Goal: Task Accomplishment & Management: Complete application form

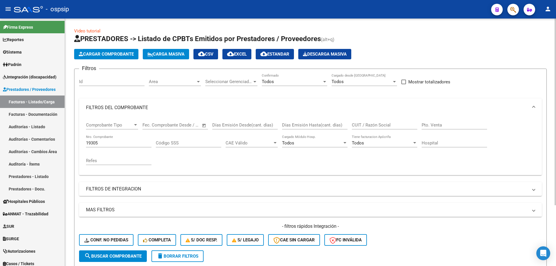
scroll to position [80, 0]
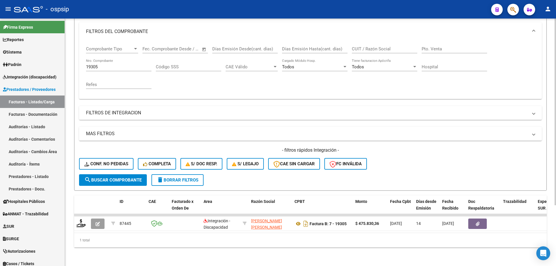
click at [113, 59] on div "19305 Nro. Comprobante" at bounding box center [118, 65] width 65 height 12
type input "1"
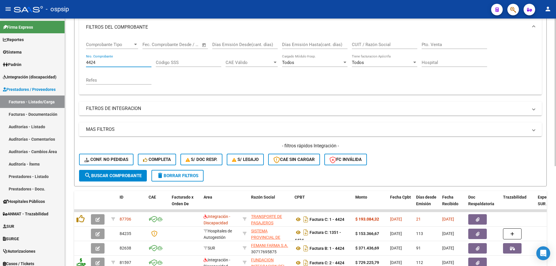
scroll to position [109, 0]
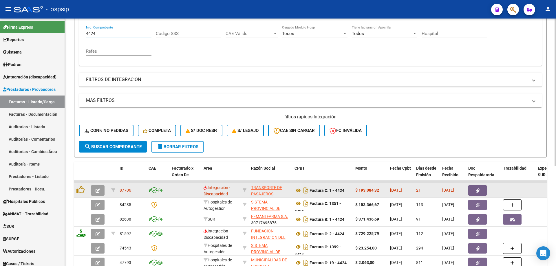
type input "4424"
click at [98, 193] on icon "button" at bounding box center [98, 190] width 4 height 4
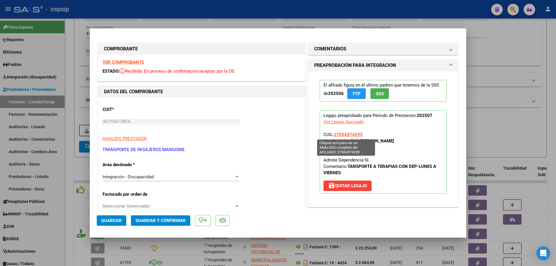
click at [350, 132] on span "27554374293" at bounding box center [348, 134] width 29 height 5
type textarea "27554374293"
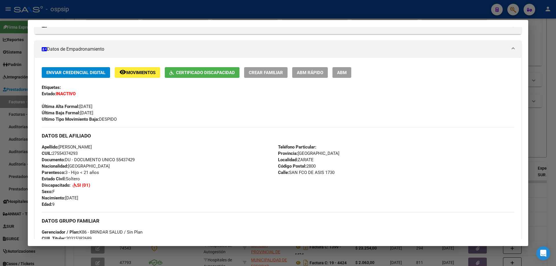
scroll to position [87, 0]
click at [533, 138] on div at bounding box center [278, 133] width 556 height 266
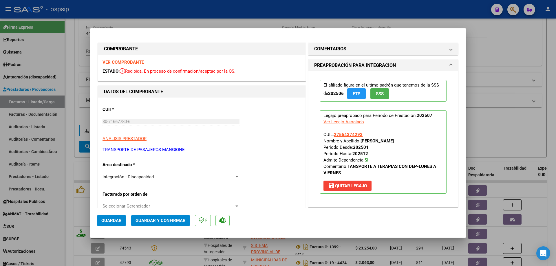
click at [521, 105] on div at bounding box center [278, 133] width 556 height 266
type input "$ 0,00"
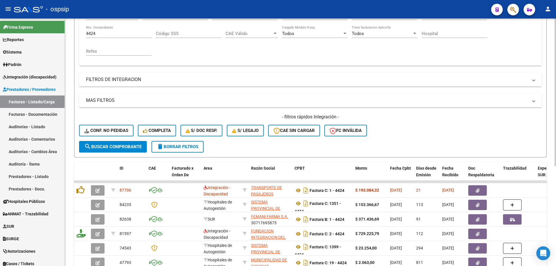
scroll to position [23, 0]
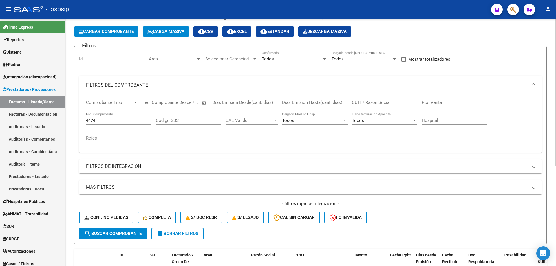
click at [101, 121] on input "4424" at bounding box center [118, 120] width 65 height 5
type input "4"
click at [103, 123] on div "4425 Nro. Comprobante" at bounding box center [118, 118] width 65 height 12
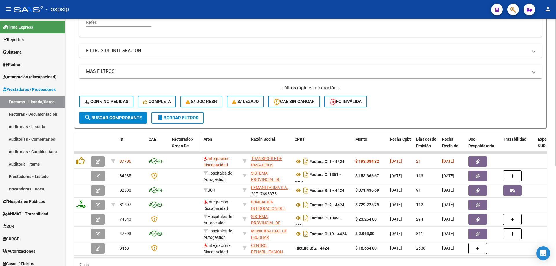
scroll to position [167, 0]
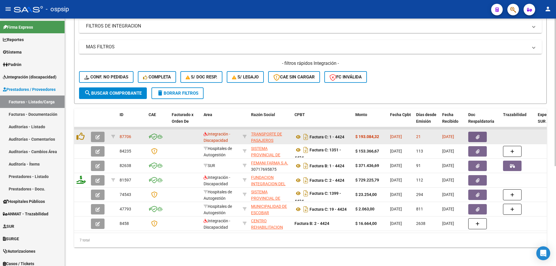
type input "4424"
click at [102, 132] on button "button" at bounding box center [98, 137] width 14 height 10
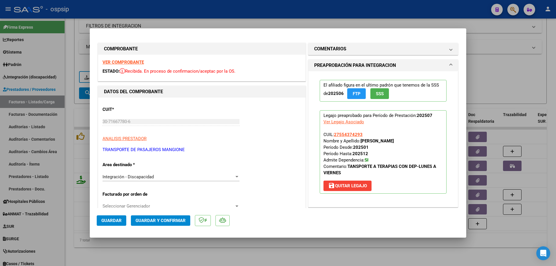
click at [383, 94] on button "SSS" at bounding box center [379, 93] width 19 height 11
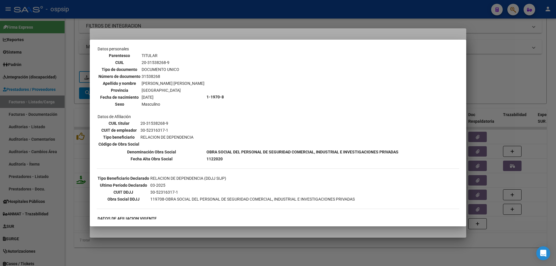
scroll to position [58, 0]
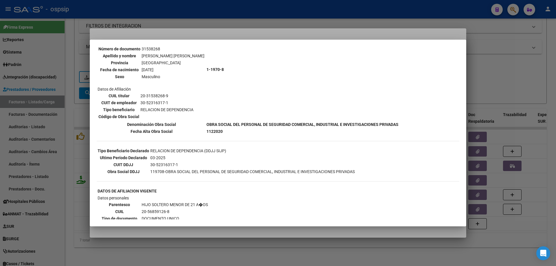
click at [517, 66] on div at bounding box center [278, 133] width 556 height 266
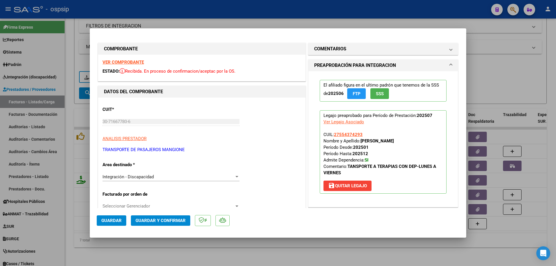
click at [486, 87] on div at bounding box center [278, 133] width 556 height 266
type input "$ 0,00"
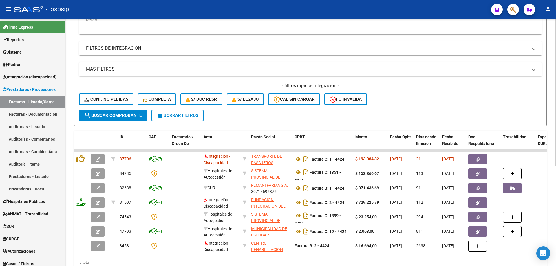
scroll to position [80, 0]
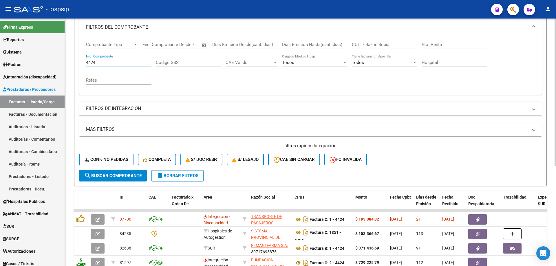
click at [118, 63] on input "4424" at bounding box center [118, 62] width 65 height 5
type input "4"
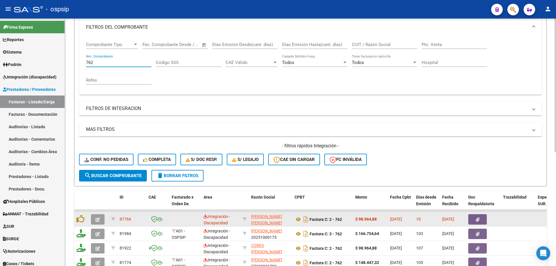
type input "762"
click at [99, 218] on icon "button" at bounding box center [98, 219] width 4 height 4
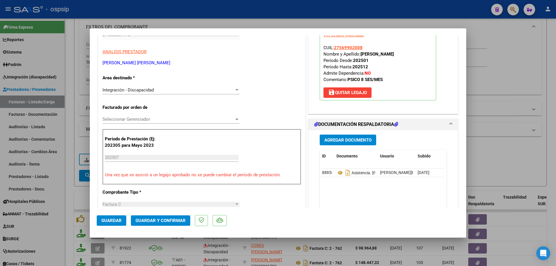
scroll to position [145, 0]
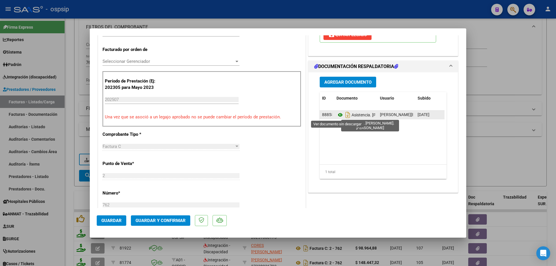
click at [337, 114] on icon at bounding box center [340, 114] width 8 height 7
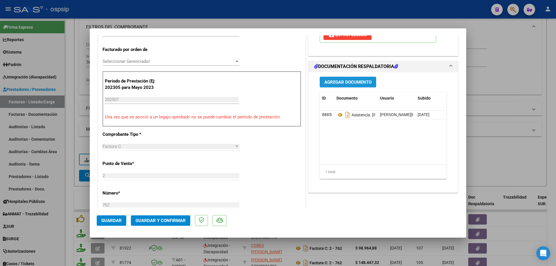
click at [337, 79] on span "Agregar Documento" at bounding box center [347, 81] width 47 height 5
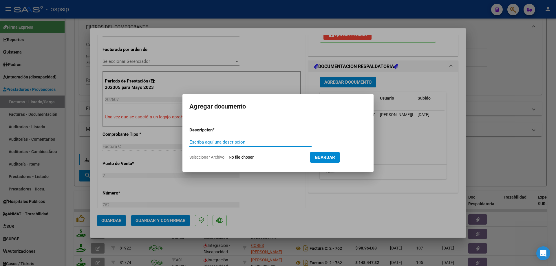
click at [223, 143] on input "Escriba aquí una descripcion" at bounding box center [250, 142] width 122 height 5
type input "Planilla asistencia"
click at [270, 159] on input "Seleccionar Archivo" at bounding box center [267, 158] width 77 height 6
type input "C:\fakepath\PLANILLA asis Alai.pdf"
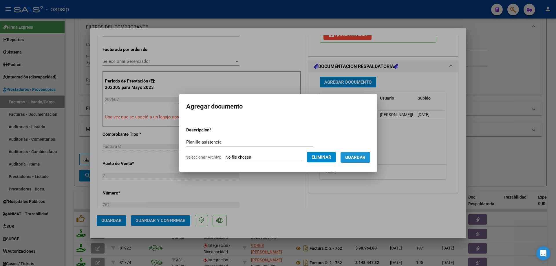
click at [357, 158] on span "Guardar" at bounding box center [355, 157] width 20 height 5
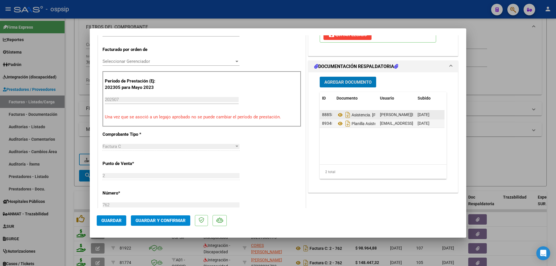
scroll to position [87, 0]
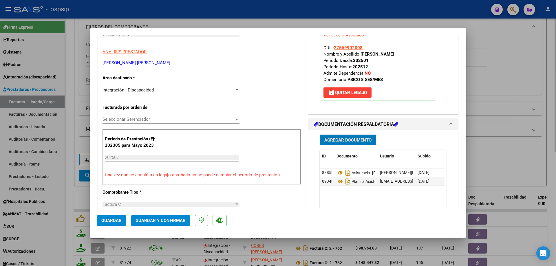
click at [501, 93] on div at bounding box center [278, 133] width 556 height 266
type input "$ 0,00"
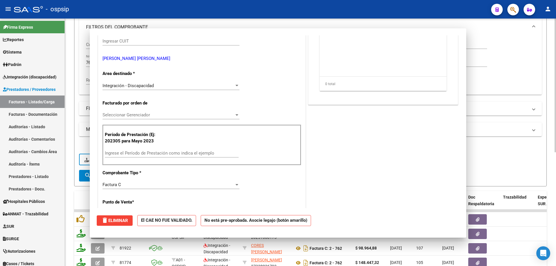
scroll to position [0, 0]
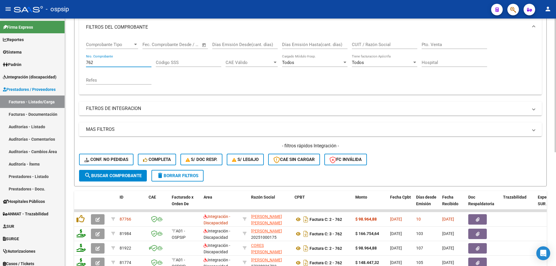
click at [102, 61] on input "762" at bounding box center [118, 62] width 65 height 5
type input "7"
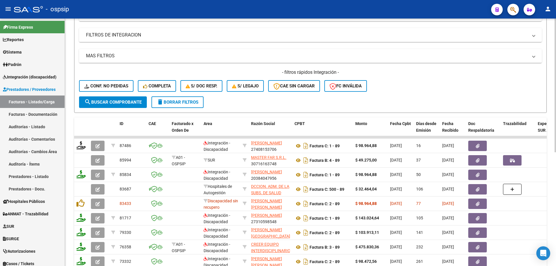
scroll to position [167, 0]
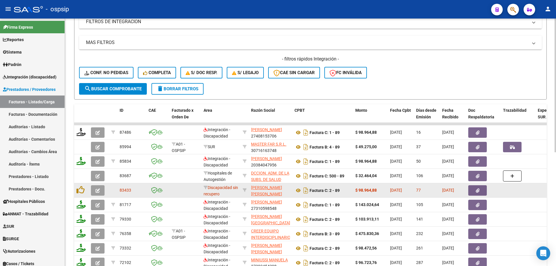
type input "89"
click at [96, 195] on button "button" at bounding box center [98, 190] width 14 height 10
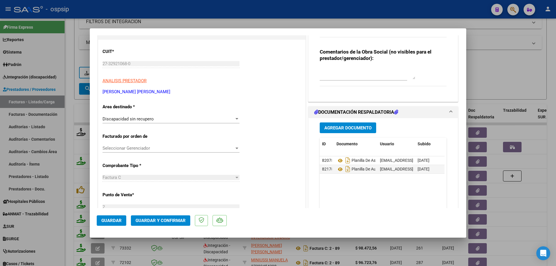
scroll to position [145, 0]
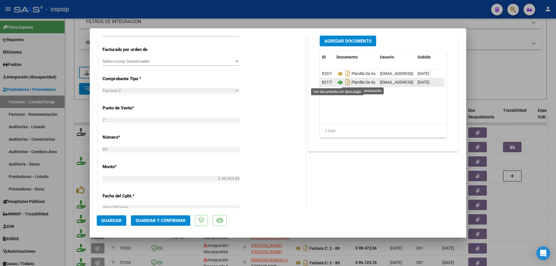
click at [336, 82] on icon at bounding box center [340, 82] width 8 height 7
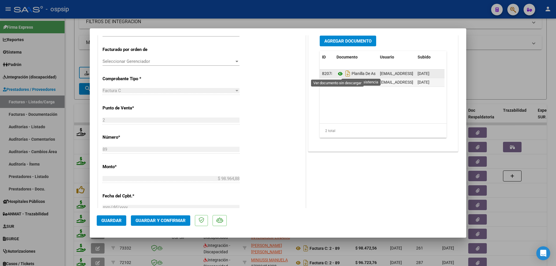
click at [337, 74] on icon at bounding box center [340, 73] width 8 height 7
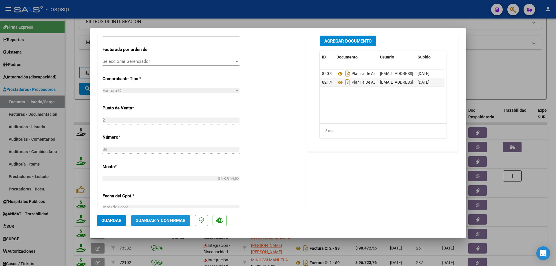
click at [167, 220] on span "Guardar y Confirmar" at bounding box center [160, 220] width 50 height 5
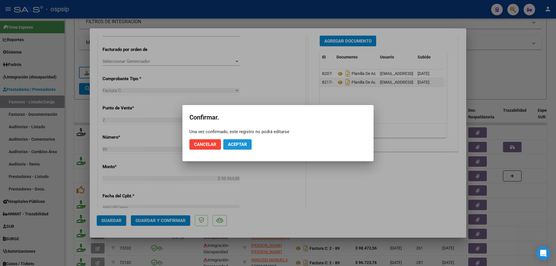
click at [236, 146] on span "Aceptar" at bounding box center [237, 144] width 19 height 5
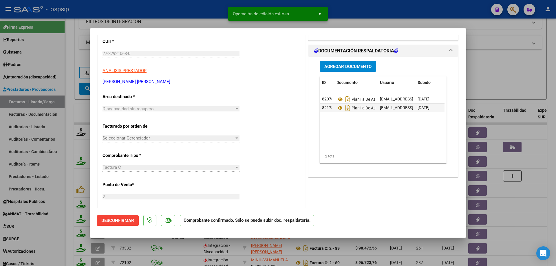
scroll to position [58, 0]
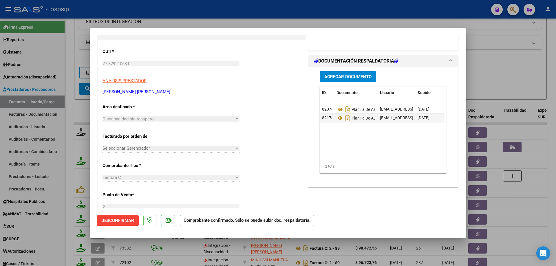
click at [509, 85] on div at bounding box center [278, 133] width 556 height 266
type input "$ 0,00"
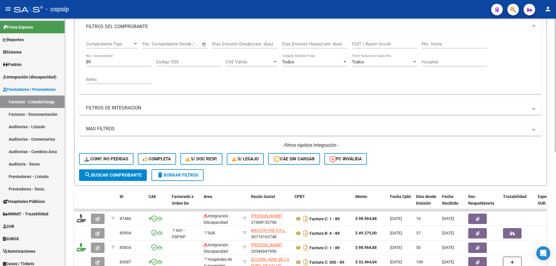
scroll to position [80, 0]
click at [100, 60] on input "89" at bounding box center [118, 62] width 65 height 5
type input "8"
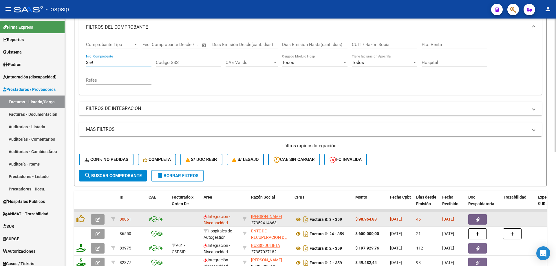
type input "359"
click at [96, 218] on icon "button" at bounding box center [98, 219] width 4 height 4
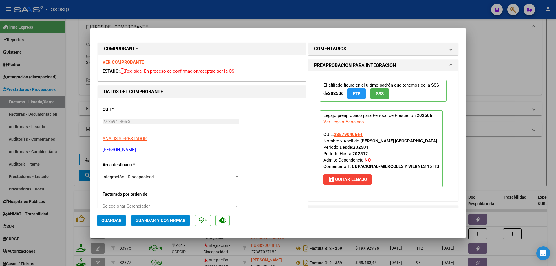
click at [376, 94] on span "SSS" at bounding box center [380, 93] width 8 height 5
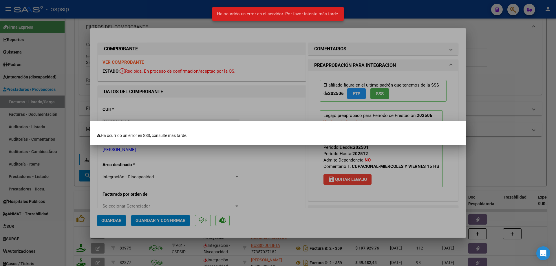
click at [513, 97] on div at bounding box center [278, 133] width 556 height 266
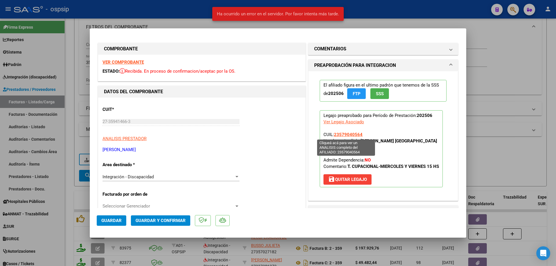
click at [356, 134] on span "23579040564" at bounding box center [348, 134] width 29 height 5
type textarea "23579040564"
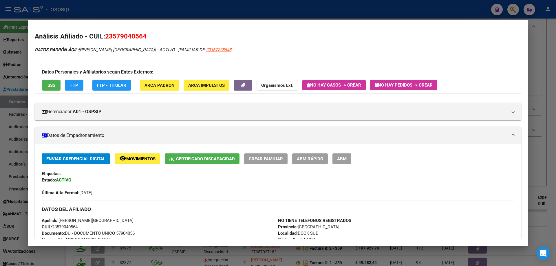
scroll to position [0, 0]
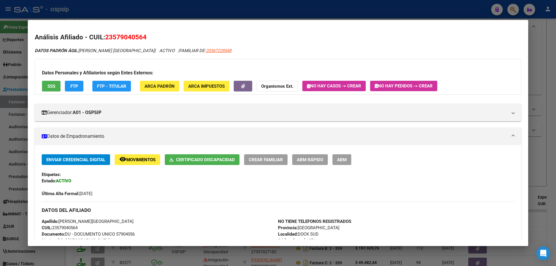
click at [547, 152] on div at bounding box center [278, 133] width 556 height 266
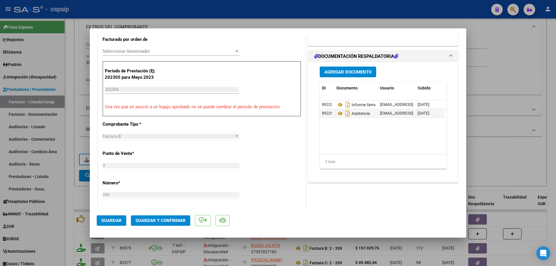
scroll to position [145, 0]
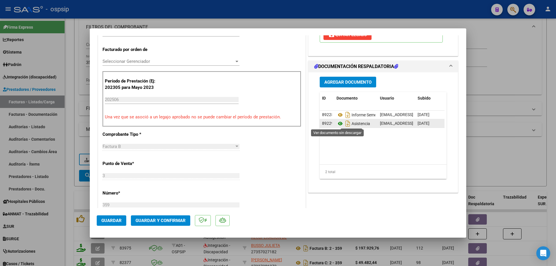
click at [339, 123] on icon at bounding box center [340, 123] width 8 height 7
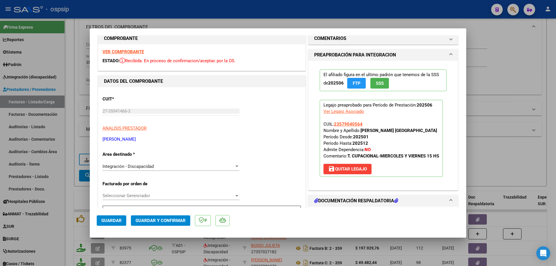
scroll to position [0, 0]
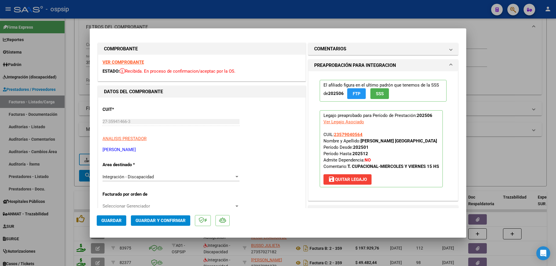
drag, startPoint x: 361, startPoint y: 134, endPoint x: 332, endPoint y: 133, distance: 29.3
click at [332, 133] on p "Legajo preaprobado para Período de Prestación: 202506 Ver Legajo Asociado CUIL:…" at bounding box center [381, 148] width 123 height 77
copy span "23579040564"
click at [163, 223] on span "Guardar y Confirmar" at bounding box center [160, 220] width 50 height 5
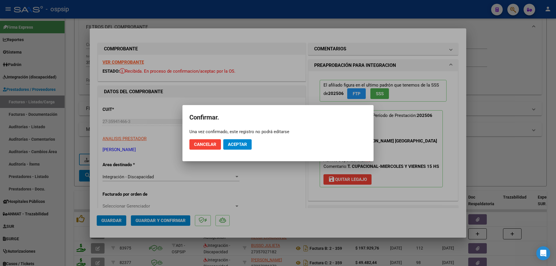
click at [235, 139] on mat-dialog-actions "Cancelar Aceptar" at bounding box center [277, 145] width 177 height 20
click at [236, 143] on span "Aceptar" at bounding box center [237, 144] width 19 height 5
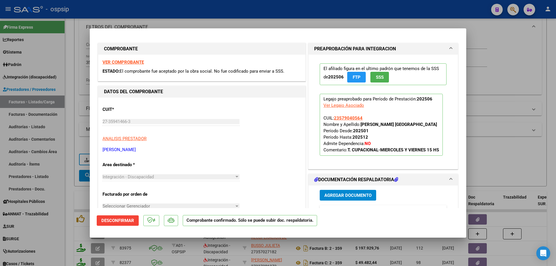
click at [515, 80] on div at bounding box center [278, 133] width 556 height 266
type input "$ 0,00"
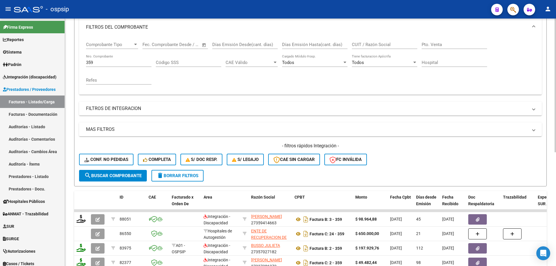
click at [102, 61] on input "359" at bounding box center [118, 62] width 65 height 5
type input "3"
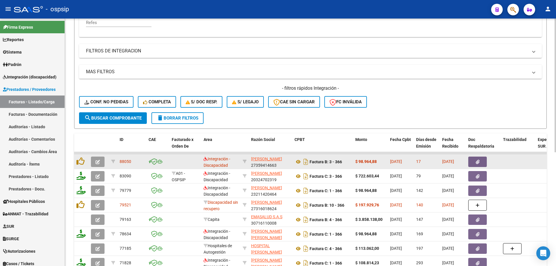
scroll to position [138, 0]
type input "366"
click at [96, 162] on icon "button" at bounding box center [98, 162] width 4 height 4
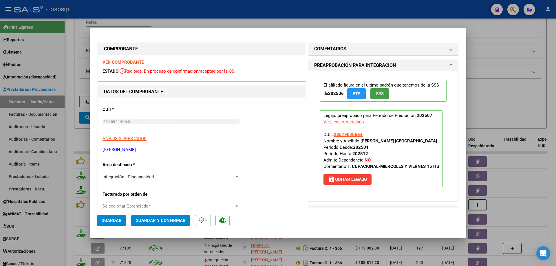
click at [381, 96] on span "SSS" at bounding box center [380, 93] width 8 height 5
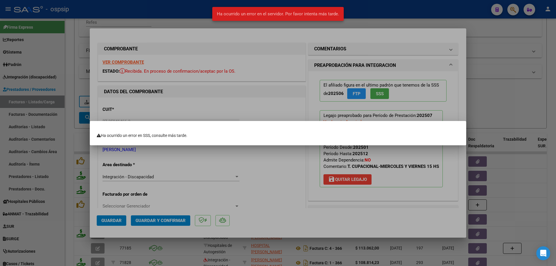
click at [429, 102] on div at bounding box center [278, 133] width 556 height 266
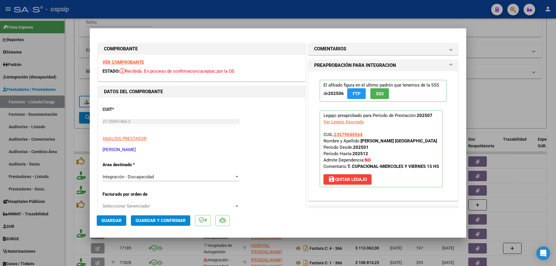
click at [164, 220] on span "Guardar y Confirmar" at bounding box center [160, 220] width 50 height 5
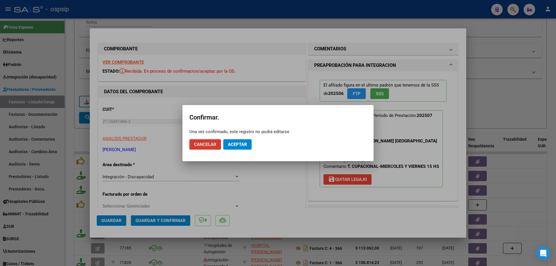
click at [246, 142] on span "Aceptar" at bounding box center [237, 144] width 19 height 5
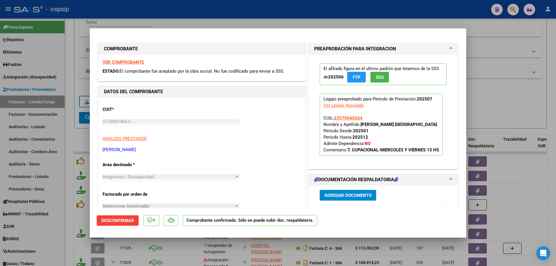
click at [528, 99] on div at bounding box center [278, 133] width 556 height 266
type input "$ 0,00"
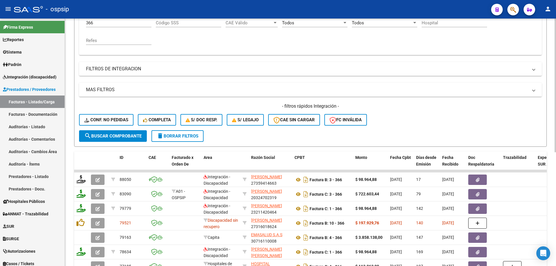
scroll to position [80, 0]
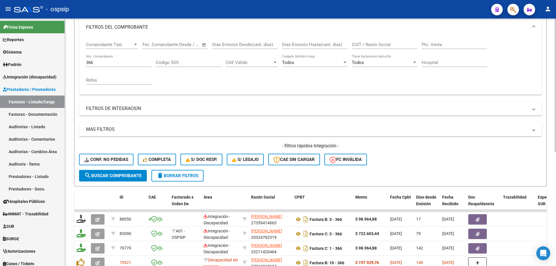
click at [108, 59] on div "366 Nro. Comprobante" at bounding box center [118, 60] width 65 height 12
type input "3"
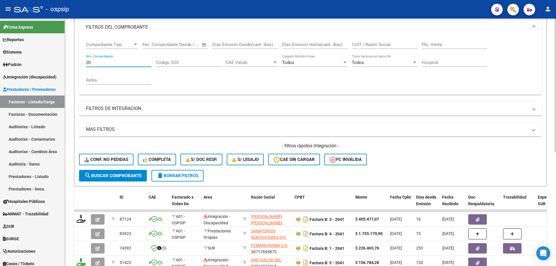
type input "2"
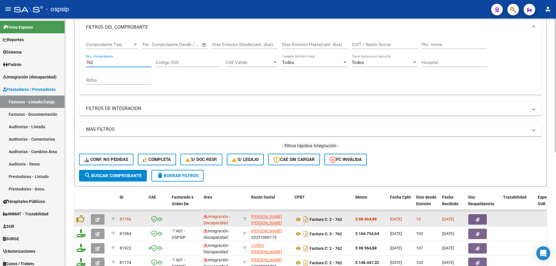
type input "762"
click at [100, 220] on icon "button" at bounding box center [98, 219] width 4 height 4
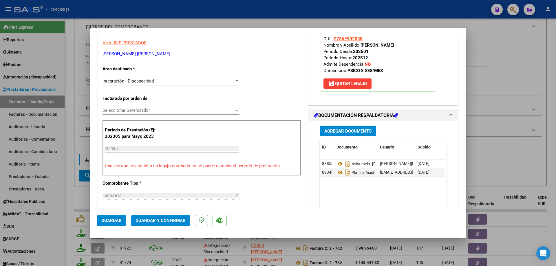
scroll to position [116, 0]
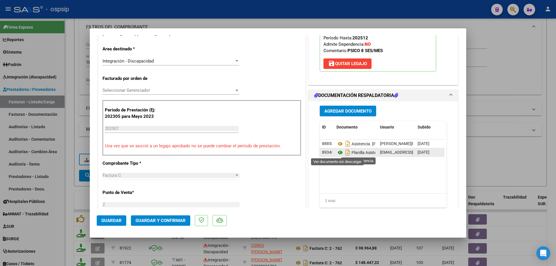
click at [336, 153] on icon at bounding box center [340, 152] width 8 height 7
click at [169, 222] on span "Guardar y Confirmar" at bounding box center [160, 220] width 50 height 5
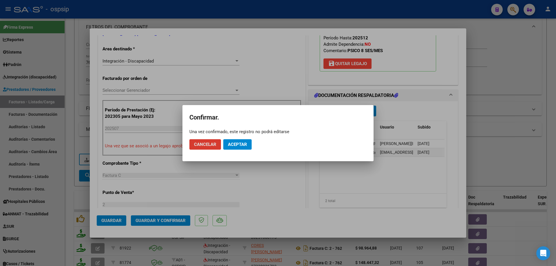
click at [241, 140] on button "Aceptar" at bounding box center [237, 144] width 28 height 10
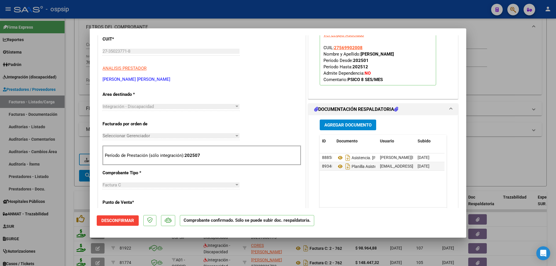
scroll to position [29, 0]
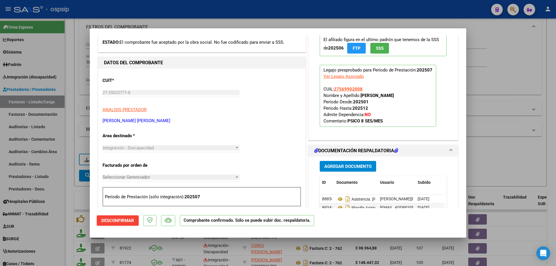
click at [489, 83] on div at bounding box center [278, 133] width 556 height 266
type input "$ 0,00"
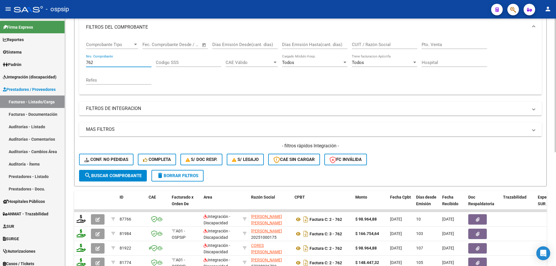
click at [100, 62] on input "762" at bounding box center [118, 62] width 65 height 5
type input "7"
click at [104, 62] on input "Nro. Comprobante" at bounding box center [118, 62] width 65 height 5
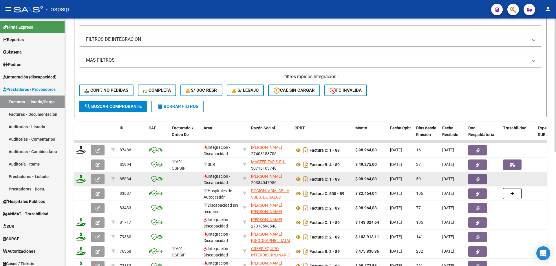
scroll to position [138, 0]
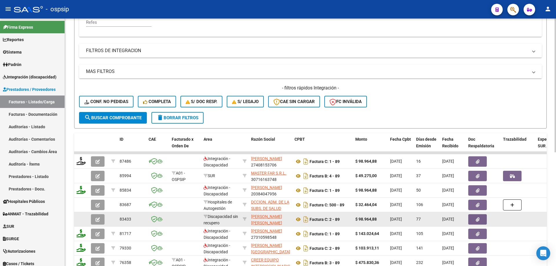
type input "89"
click at [101, 219] on button "button" at bounding box center [98, 219] width 14 height 10
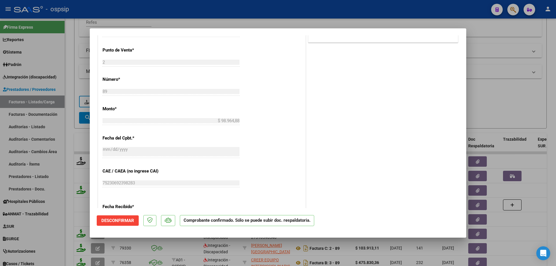
click at [532, 87] on div at bounding box center [278, 133] width 556 height 266
type input "$ 0,00"
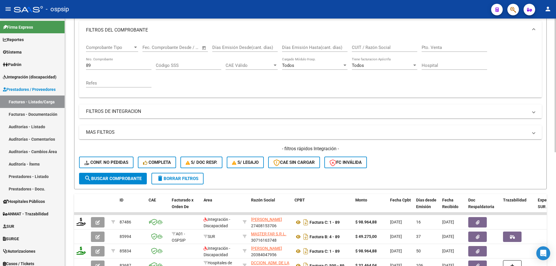
scroll to position [52, 0]
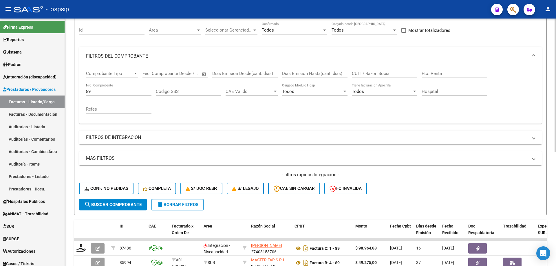
click at [99, 91] on input "89" at bounding box center [118, 91] width 65 height 5
type input "8"
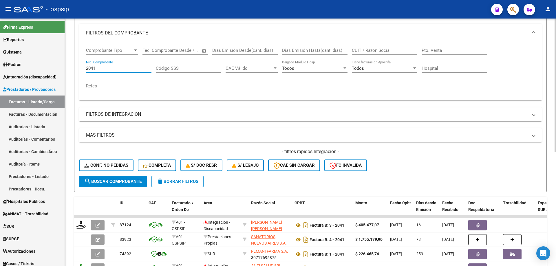
scroll to position [109, 0]
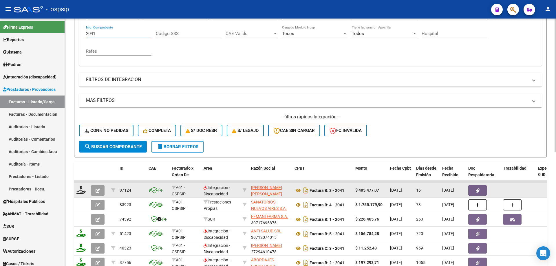
type input "2041"
click at [95, 190] on button "button" at bounding box center [98, 190] width 14 height 10
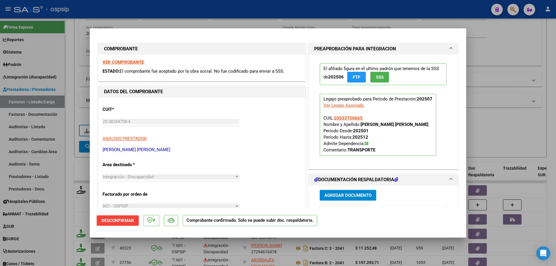
click at [502, 56] on div at bounding box center [278, 133] width 556 height 266
type input "$ 0,00"
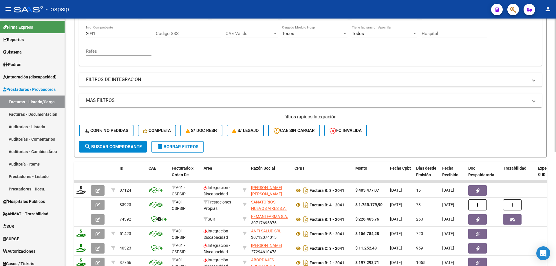
click at [102, 33] on input "2041" at bounding box center [118, 33] width 65 height 5
type input "2"
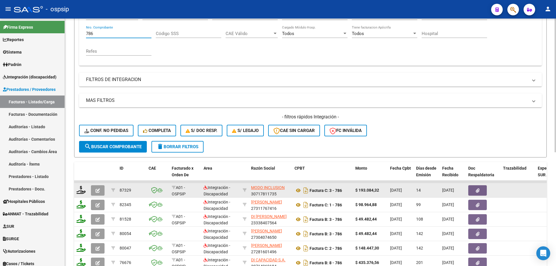
type input "786"
click at [99, 190] on icon "button" at bounding box center [98, 190] width 4 height 4
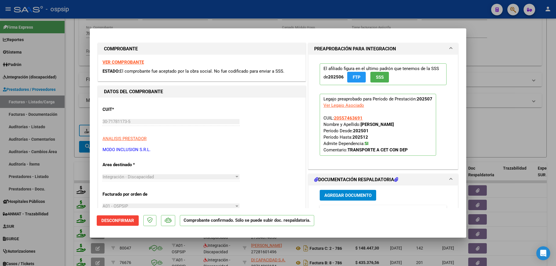
click at [499, 38] on div at bounding box center [278, 133] width 556 height 266
type input "$ 0,00"
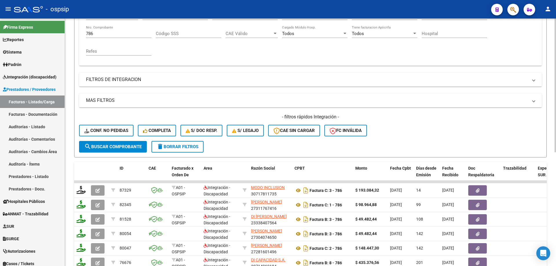
click at [98, 36] on input "786" at bounding box center [118, 33] width 65 height 5
type input "7"
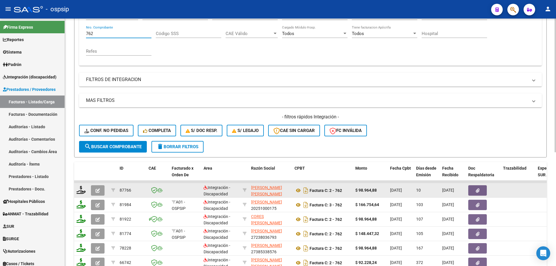
type input "762"
click at [97, 190] on icon "button" at bounding box center [98, 190] width 4 height 4
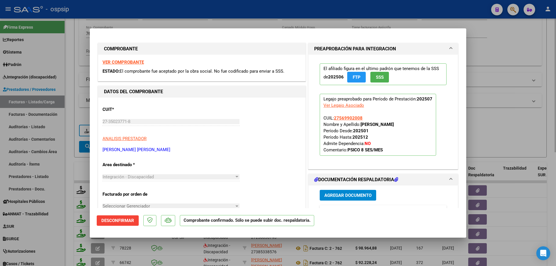
click at [518, 97] on div at bounding box center [278, 133] width 556 height 266
type input "$ 0,00"
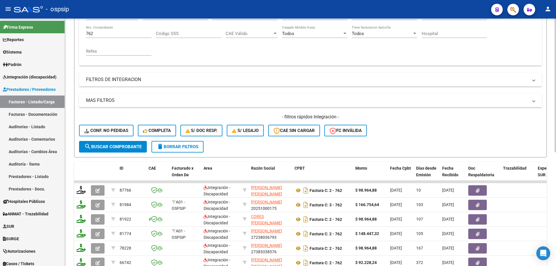
click at [118, 34] on input "762" at bounding box center [118, 33] width 65 height 5
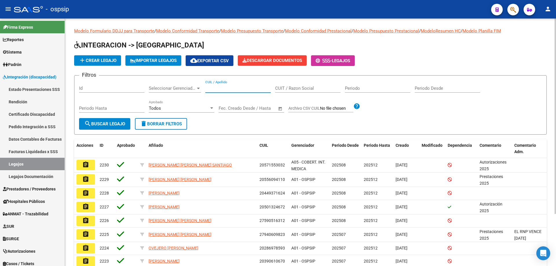
paste input "23579040564"
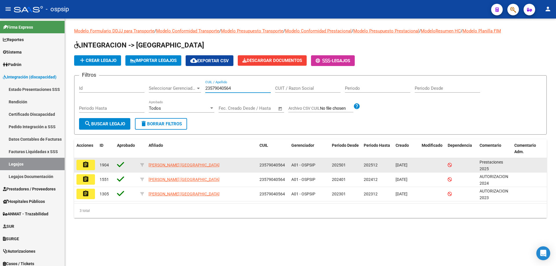
type input "23579040564"
click at [87, 164] on mat-icon "assignment" at bounding box center [85, 164] width 7 height 7
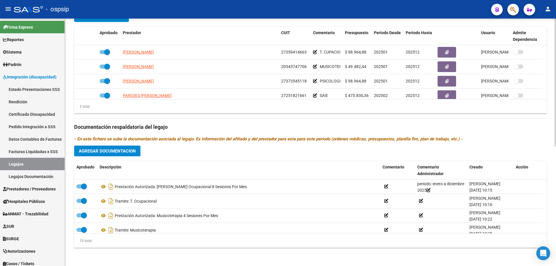
scroll to position [232, 0]
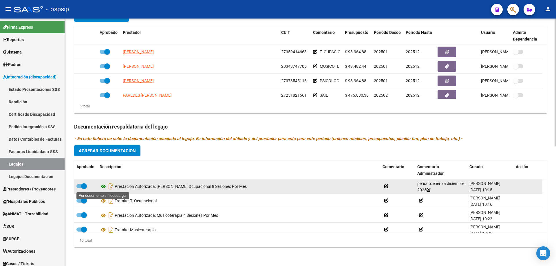
click at [102, 186] on icon at bounding box center [104, 186] width 8 height 7
